Goal: Check status: Check status

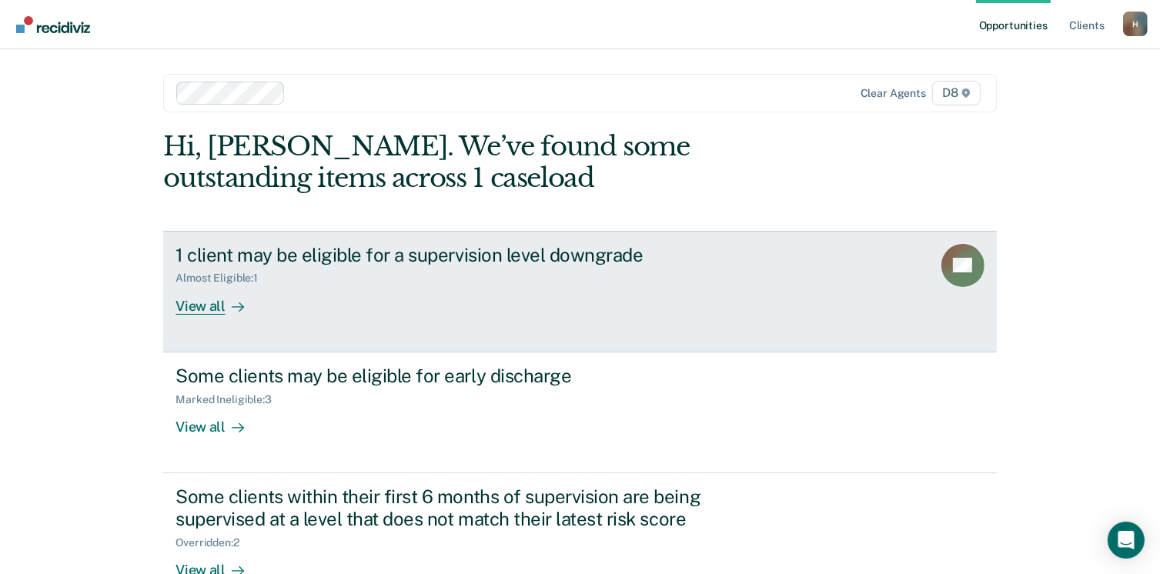
scroll to position [41, 0]
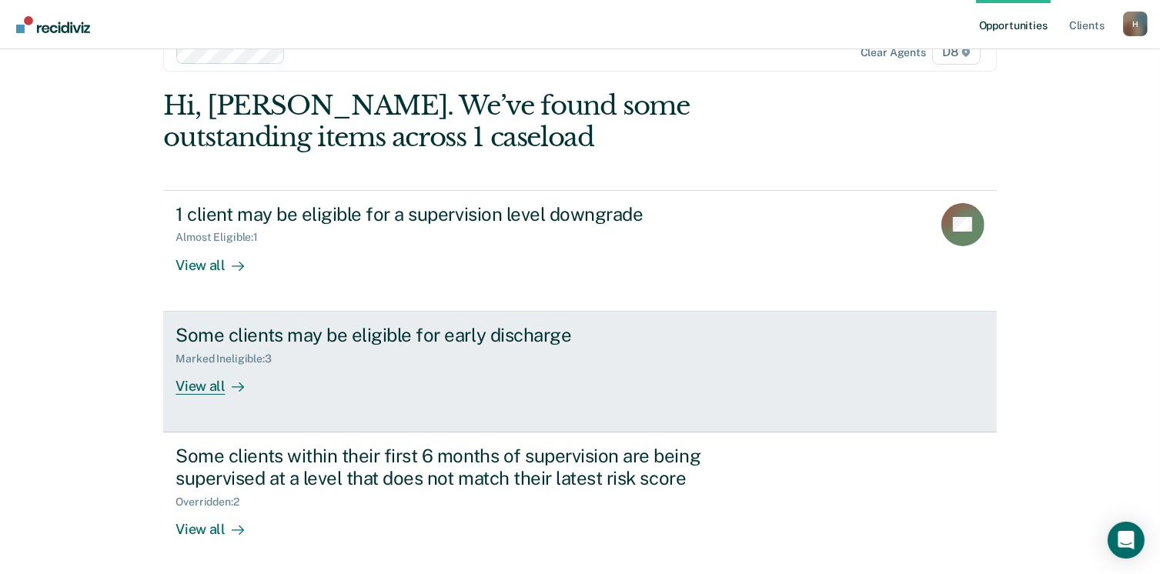
click at [197, 385] on div "View all" at bounding box center [218, 380] width 86 height 30
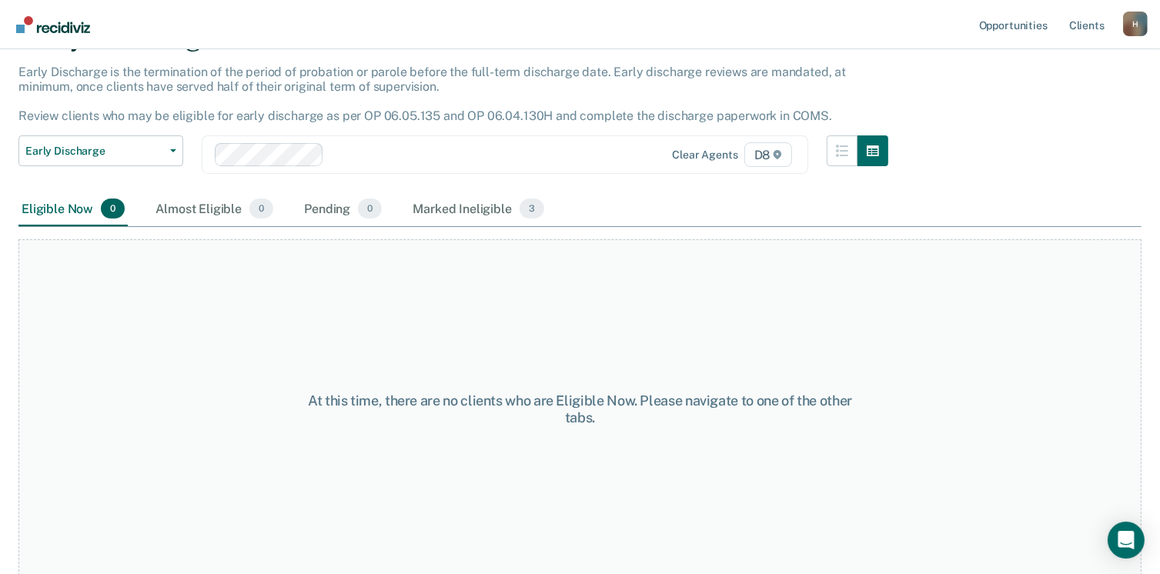
scroll to position [89, 0]
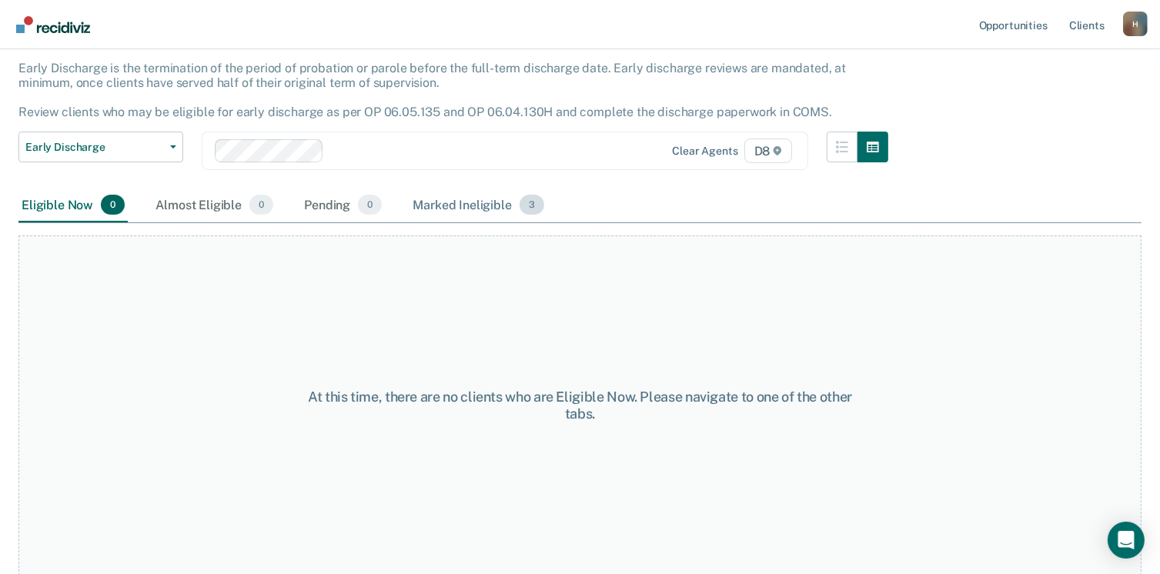
click at [485, 204] on div "Marked Ineligible 3" at bounding box center [478, 206] width 138 height 34
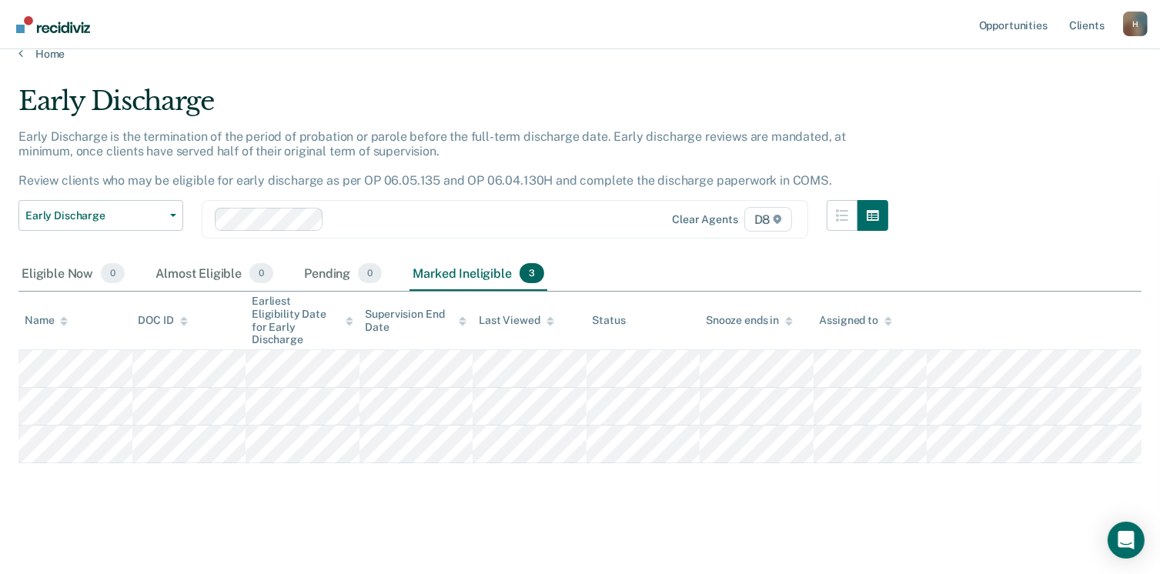
scroll to position [6, 0]
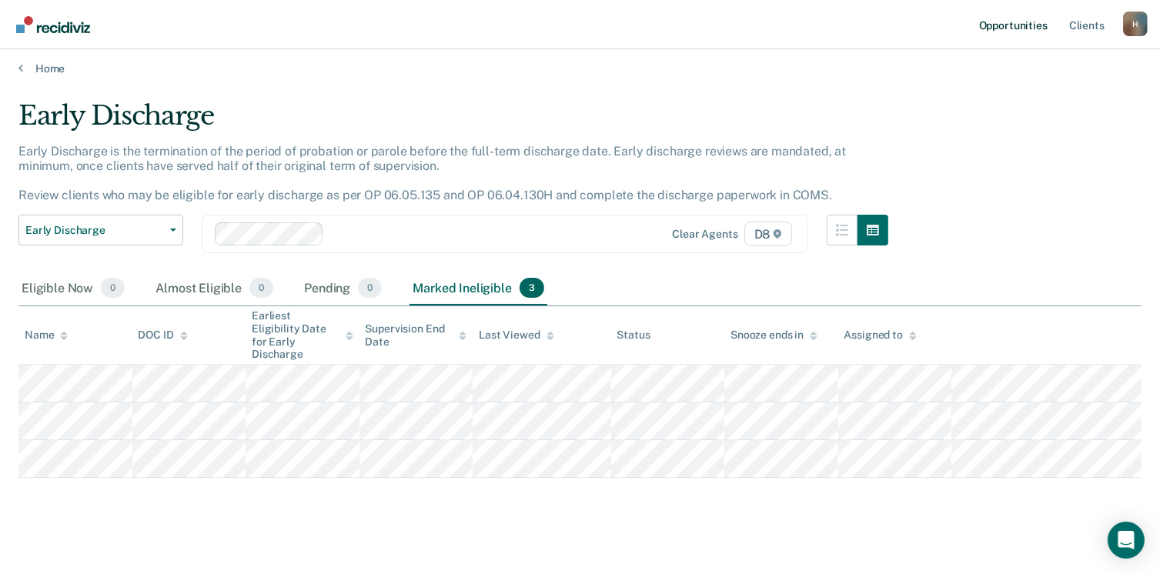
click at [1000, 22] on link "Opportunities" at bounding box center [1013, 24] width 75 height 49
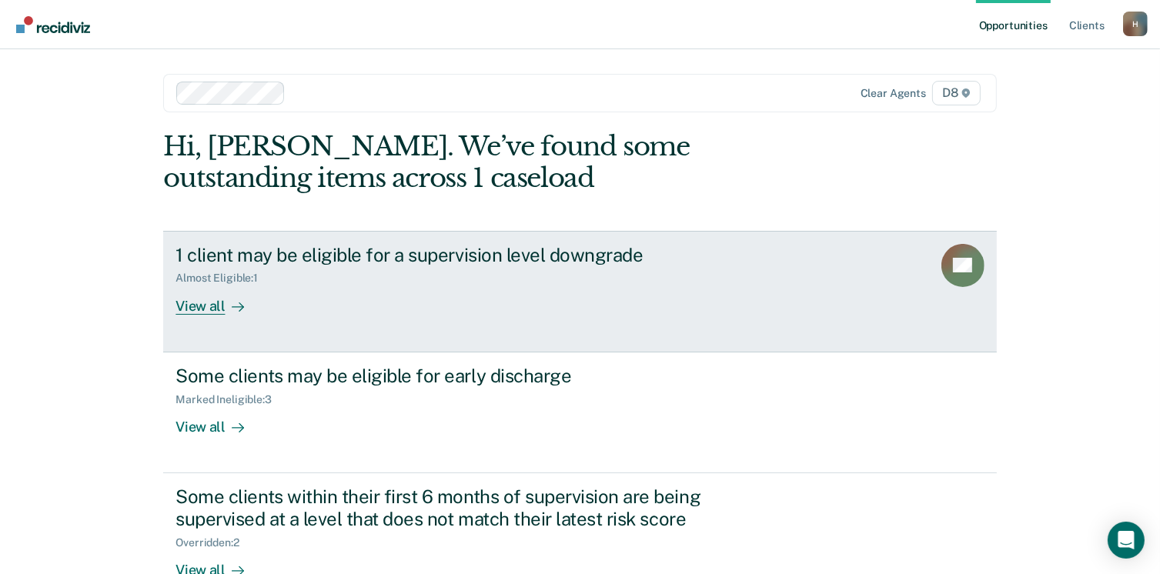
click at [236, 265] on div "Almost Eligible : 1" at bounding box center [445, 274] width 540 height 19
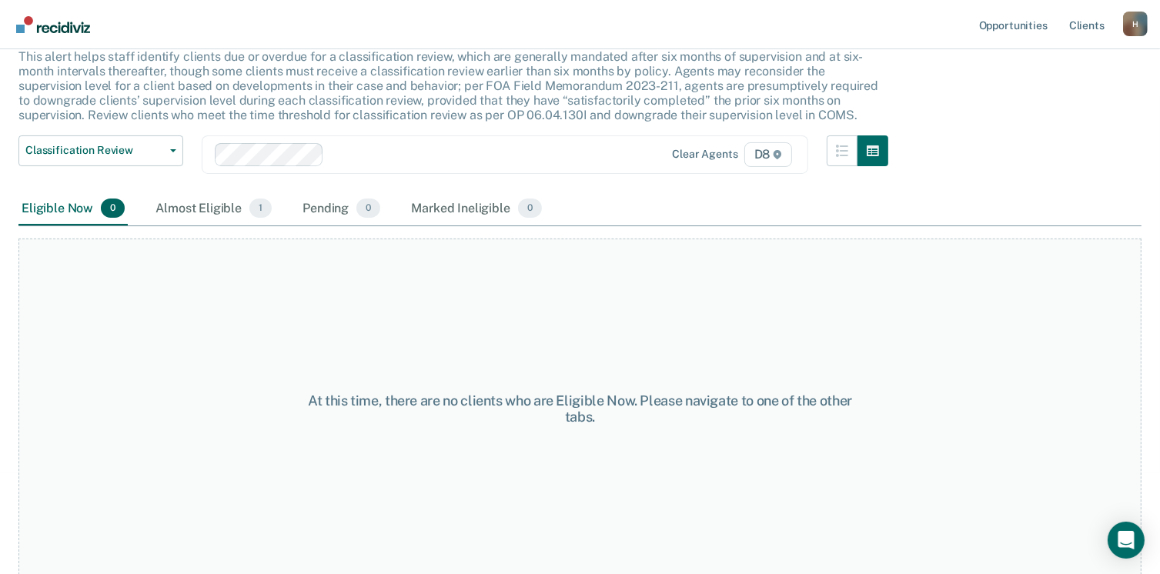
scroll to position [104, 0]
click at [228, 204] on div "Almost Eligible 1" at bounding box center [213, 206] width 122 height 34
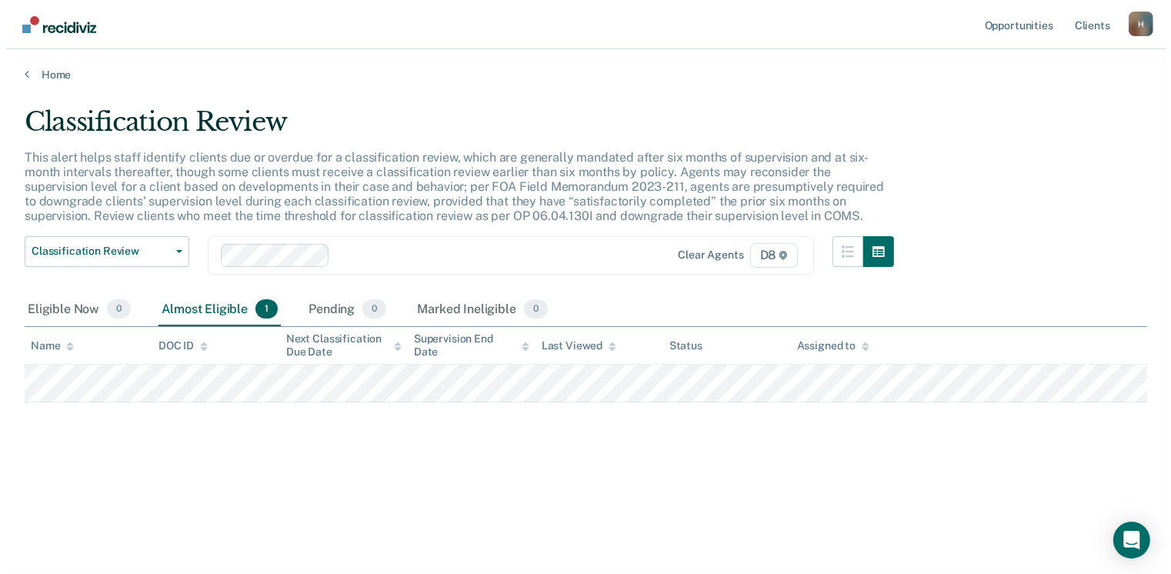
scroll to position [0, 0]
